Goal: Task Accomplishment & Management: Use online tool/utility

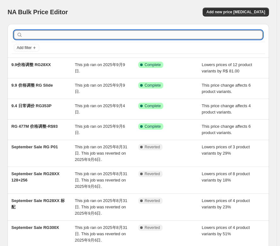
click at [33, 35] on input "text" at bounding box center [143, 34] width 239 height 9
type input "405"
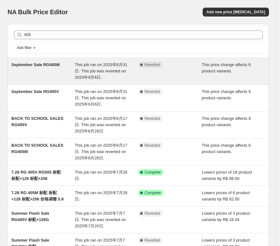
click at [94, 64] on span "This job ran on 2025年8月31日. This job was reverted on 2025年9月6日." at bounding box center [101, 70] width 52 height 17
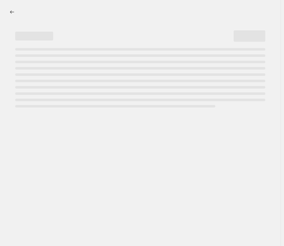
select select "pcap"
select select "no_change"
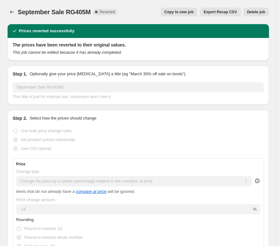
click at [187, 10] on span "Copy to new job" at bounding box center [179, 11] width 29 height 5
select select "pcap"
select select "no_change"
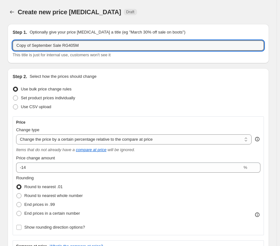
drag, startPoint x: 59, startPoint y: 46, endPoint x: 10, endPoint y: 50, distance: 49.1
click at [10, 50] on div "Step 1. Optionally give your price [MEDICAL_DATA] a title (eg "March 30% off sa…" at bounding box center [139, 43] width 262 height 39
type input "9月FLASH SALE RG405M"
click at [189, 5] on div "Create new price [MEDICAL_DATA]. This page is ready Create new price [MEDICAL_D…" at bounding box center [139, 12] width 262 height 24
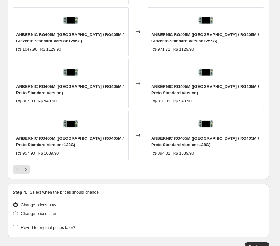
scroll to position [569, 0]
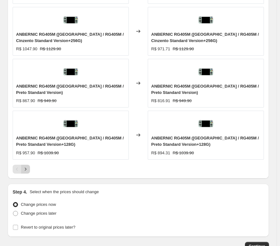
click at [28, 170] on icon "Next" at bounding box center [25, 169] width 6 height 6
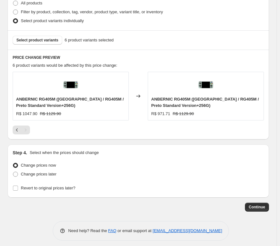
scroll to position [405, 0]
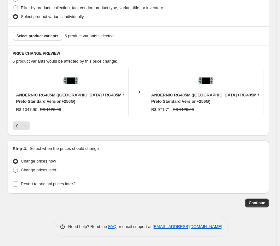
click at [15, 170] on span at bounding box center [15, 170] width 5 height 5
click at [13, 168] on input "Change prices later" at bounding box center [13, 168] width 0 height 0
radio input "true"
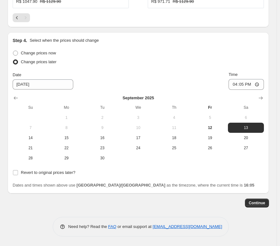
scroll to position [513, 0]
click at [211, 128] on span "12" at bounding box center [210, 127] width 31 height 5
type input "[DATE]"
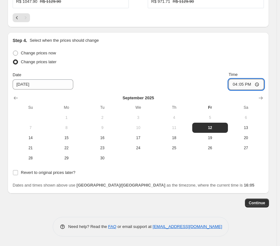
click at [248, 84] on input "16:05" at bounding box center [246, 84] width 35 height 11
type input "18:00"
click at [178, 68] on div "Change prices now Change prices later Date [DATE] Time 18:00 [DATE] Su Mo Tu We…" at bounding box center [139, 106] width 252 height 114
click at [15, 171] on input "Revert to original prices later?" at bounding box center [15, 172] width 5 height 5
checkbox input "true"
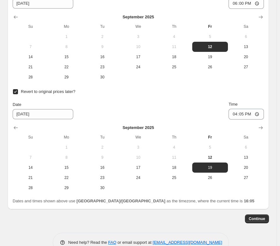
scroll to position [608, 0]
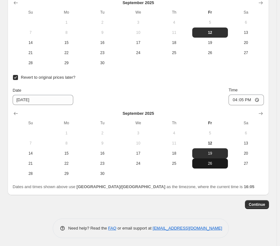
click at [217, 162] on span "26" at bounding box center [210, 163] width 31 height 5
type input "[DATE]"
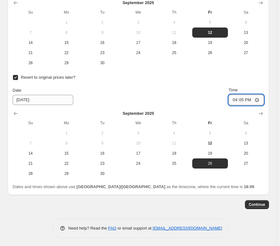
click at [247, 101] on input "16:05" at bounding box center [246, 100] width 35 height 11
type input "18:00"
click at [161, 83] on div "Revert to original prices later? Date [DATE] Time 18:00 [DATE] Su Mo Tu We Th F…" at bounding box center [139, 126] width 252 height 106
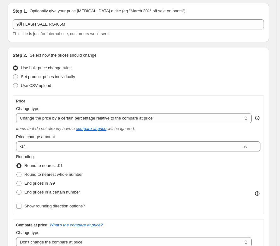
scroll to position [32, 0]
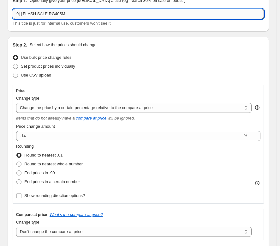
drag, startPoint x: 44, startPoint y: 14, endPoint x: 15, endPoint y: 14, distance: 28.8
click at [15, 14] on input "9月FLASH SALE RG405M" at bounding box center [139, 14] width 252 height 10
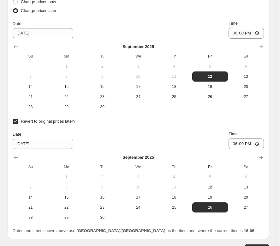
scroll to position [610, 0]
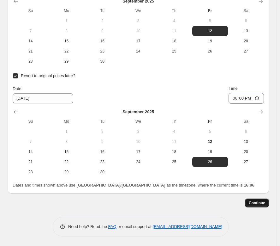
click at [261, 200] on button "Continue" at bounding box center [257, 203] width 24 height 9
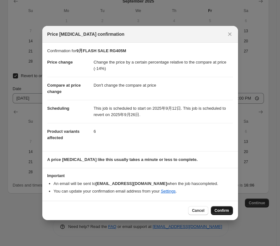
click at [229, 212] on span "Confirm" at bounding box center [222, 210] width 15 height 5
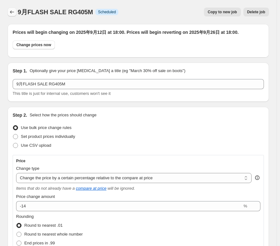
click at [14, 10] on icon "Price change jobs" at bounding box center [12, 12] width 6 height 6
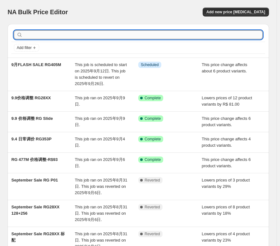
click at [39, 34] on input "text" at bounding box center [143, 34] width 239 height 9
type input "405"
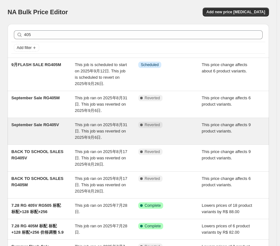
click at [93, 123] on span "This job ran on 2025年8月31日. This job was reverted on 2025年9月6日." at bounding box center [101, 130] width 52 height 17
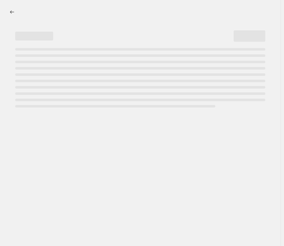
select select "pcap"
select select "no_change"
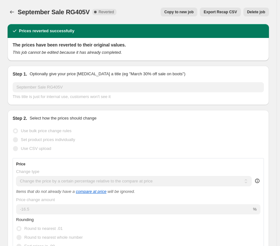
click at [178, 11] on span "Copy to new job" at bounding box center [179, 11] width 29 height 5
select select "pcap"
select select "no_change"
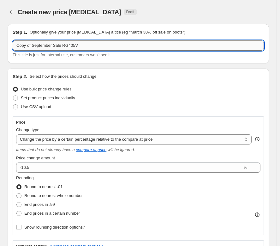
drag, startPoint x: 60, startPoint y: 46, endPoint x: 14, endPoint y: 43, distance: 45.6
click at [14, 43] on input "Copy of September Sale RG405V" at bounding box center [139, 45] width 252 height 10
paste input "9月FLASH SALE"
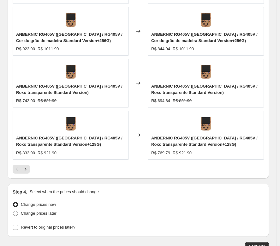
scroll to position [601, 0]
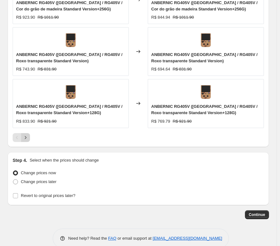
type input "9月FLASH SALE RG405V"
click at [28, 137] on icon "Next" at bounding box center [25, 137] width 6 height 6
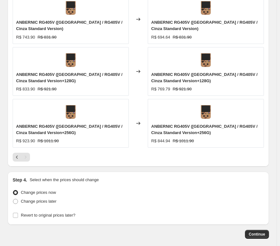
scroll to position [561, 0]
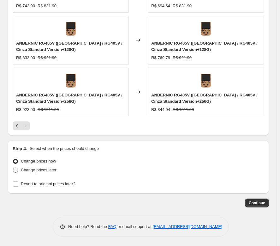
click at [14, 172] on span at bounding box center [15, 170] width 5 height 5
click at [13, 168] on input "Change prices later" at bounding box center [13, 168] width 0 height 0
radio input "true"
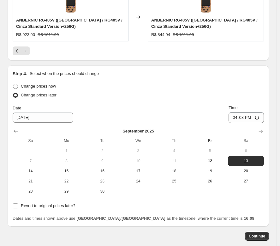
scroll to position [655, 0]
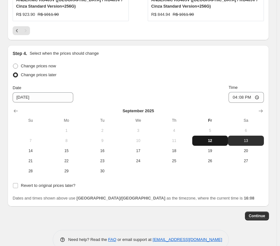
click at [214, 139] on span "12" at bounding box center [210, 140] width 31 height 5
type input "[DATE]"
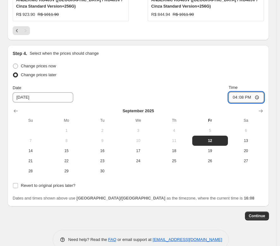
click at [247, 98] on input "16:08" at bounding box center [246, 97] width 35 height 11
type input "18:00"
click at [14, 187] on input "Revert to original prices later?" at bounding box center [15, 185] width 5 height 5
checkbox input "true"
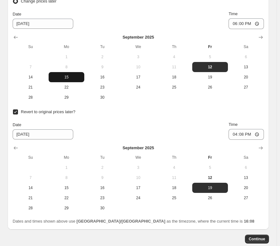
scroll to position [750, 0]
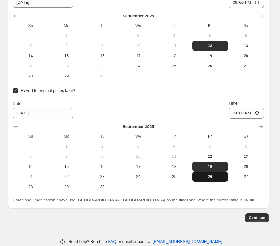
click at [218, 177] on span "26" at bounding box center [210, 176] width 31 height 5
type input "[DATE]"
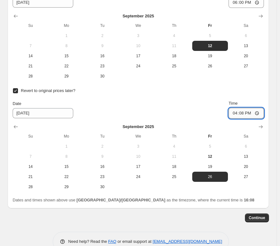
click at [245, 114] on input "16:08" at bounding box center [246, 113] width 35 height 11
type input "18:00"
click at [260, 217] on span "Continue" at bounding box center [257, 217] width 16 height 5
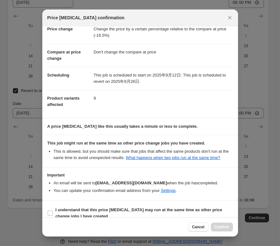
scroll to position [25, 0]
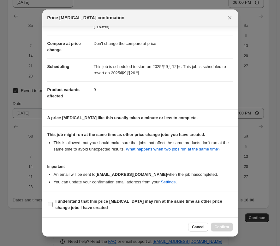
click at [52, 205] on input "I understand that this price [MEDICAL_DATA] may run at the same time as other p…" at bounding box center [50, 204] width 5 height 5
checkbox input "true"
click at [221, 229] on span "Confirm" at bounding box center [222, 226] width 15 height 5
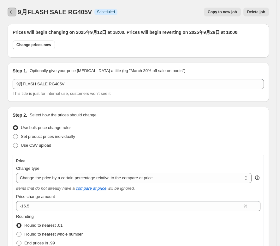
click at [10, 14] on icon "Price change jobs" at bounding box center [12, 12] width 6 height 6
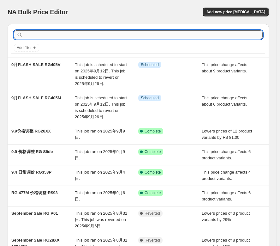
click at [56, 37] on input "text" at bounding box center [143, 34] width 239 height 9
type input "505"
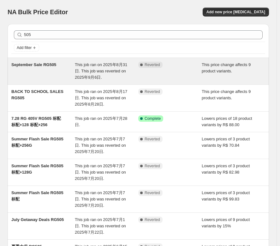
click at [84, 68] on div "This job ran on 2025年8月31日. This job was reverted on 2025年9月6日." at bounding box center [107, 71] width 64 height 19
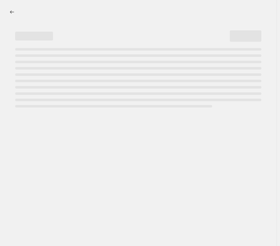
select select "pcap"
select select "no_change"
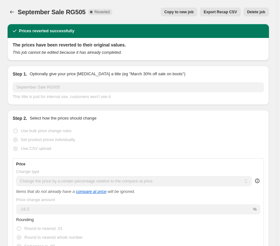
click at [182, 10] on span "Copy to new job" at bounding box center [179, 11] width 29 height 5
select select "pcap"
select select "no_change"
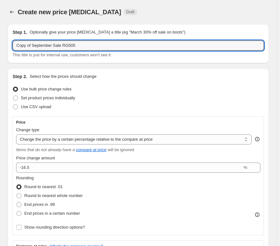
drag, startPoint x: 59, startPoint y: 47, endPoint x: 9, endPoint y: 46, distance: 50.3
click at [9, 46] on div "Step 1. Optionally give your price [MEDICAL_DATA] a title (eg "March 30% off sa…" at bounding box center [139, 43] width 262 height 39
paste input "9月FLASH SALE"
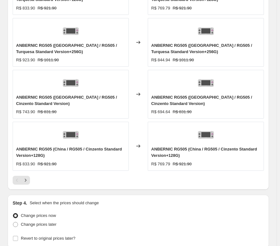
scroll to position [569, 0]
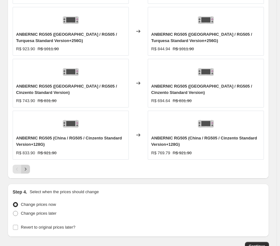
type input "9月FLASH SALE RG505"
click at [28, 173] on button "Next" at bounding box center [25, 169] width 9 height 9
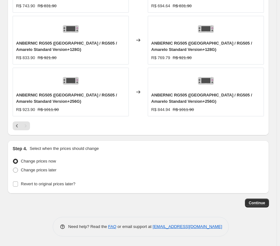
scroll to position [561, 0]
click at [16, 172] on span at bounding box center [15, 170] width 5 height 5
click at [13, 168] on input "Change prices later" at bounding box center [13, 168] width 0 height 0
radio input "true"
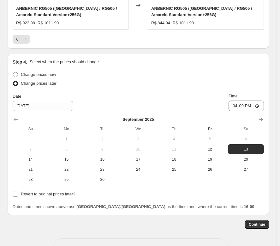
scroll to position [655, 0]
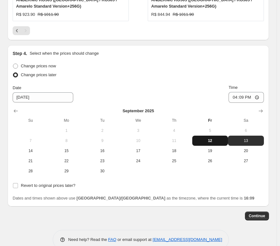
click at [216, 143] on span "12" at bounding box center [210, 140] width 31 height 5
type input "[DATE]"
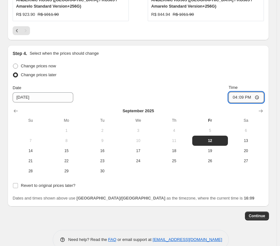
click at [246, 100] on input "16:09" at bounding box center [246, 97] width 35 height 11
type input "18:00"
click at [16, 184] on input "Revert to original prices later?" at bounding box center [15, 185] width 5 height 5
checkbox input "true"
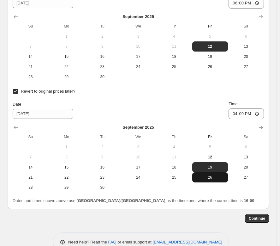
scroll to position [750, 0]
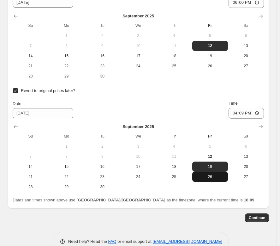
click at [213, 176] on span "26" at bounding box center [210, 176] width 31 height 5
type input "[DATE]"
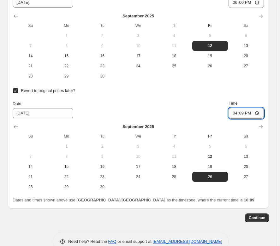
click at [246, 112] on input "16:09" at bounding box center [246, 113] width 35 height 11
type input "18:00"
click at [161, 108] on div "Date [DATE] Time 18:00" at bounding box center [139, 109] width 252 height 18
click at [260, 217] on span "Continue" at bounding box center [257, 217] width 16 height 5
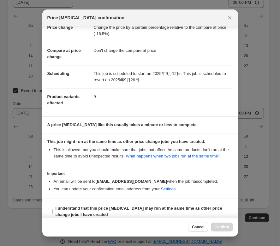
scroll to position [25, 0]
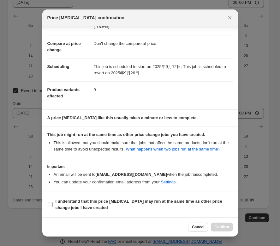
click at [48, 206] on input "I understand that this price [MEDICAL_DATA] may run at the same time as other p…" at bounding box center [50, 204] width 5 height 5
checkbox input "true"
click at [215, 229] on button "Confirm" at bounding box center [222, 227] width 22 height 9
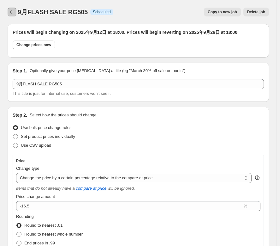
click at [11, 13] on icon "Price change jobs" at bounding box center [12, 11] width 4 height 3
